Goal: Transaction & Acquisition: Download file/media

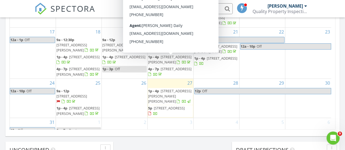
click at [163, 106] on span "730 S Main St, Frankenmuth 48734" at bounding box center [169, 108] width 31 height 5
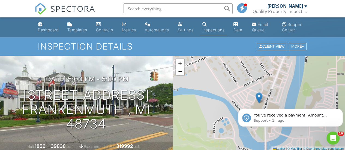
click at [244, 26] on link "Data" at bounding box center [239, 28] width 14 height 16
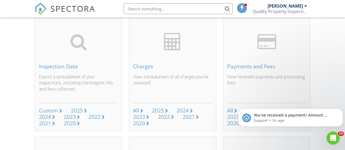
click at [248, 104] on body "You've received a payment! Amount $350.00 Fee $0.00 Net $350.00 Transaction # I…" at bounding box center [290, 117] width 105 height 34
click at [253, 106] on body "You've received a payment! Amount $350.00 Fee $0.00 Net $350.00 Transaction # I…" at bounding box center [290, 117] width 105 height 34
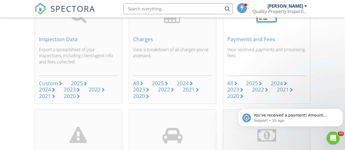
click at [255, 80] on div "2025" at bounding box center [252, 83] width 12 height 7
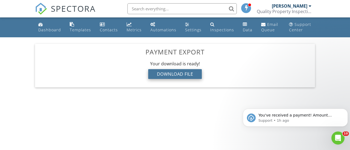
click at [182, 75] on div "Download File" at bounding box center [175, 74] width 54 height 10
